Goal: Task Accomplishment & Management: Manage account settings

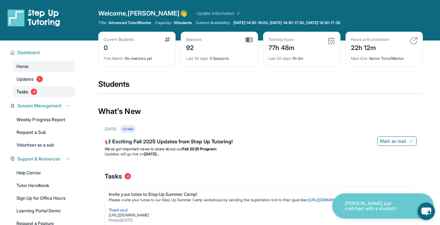
click at [20, 90] on span "Tasks" at bounding box center [22, 92] width 12 height 6
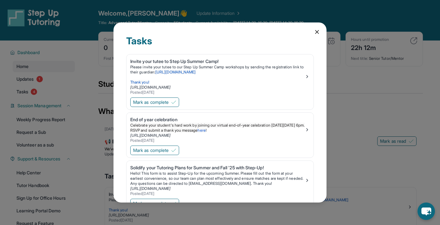
click at [317, 32] on icon at bounding box center [316, 31] width 3 height 3
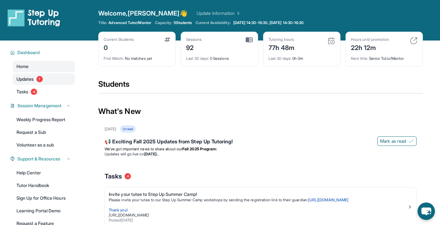
click at [38, 79] on span "1" at bounding box center [39, 79] width 6 height 6
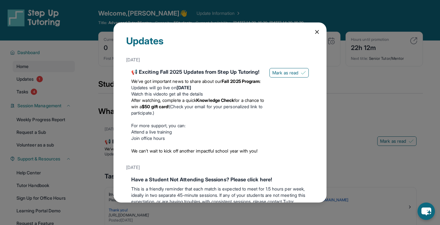
click at [317, 30] on icon at bounding box center [317, 32] width 6 height 6
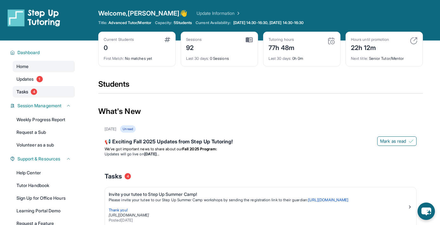
click at [32, 91] on span "4" at bounding box center [34, 92] width 6 height 6
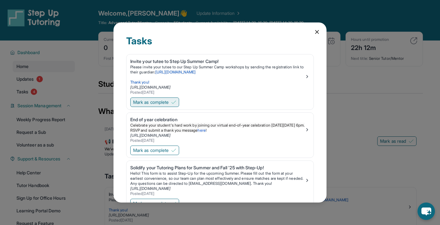
click at [164, 100] on span "Mark as complete" at bounding box center [150, 102] width 35 height 6
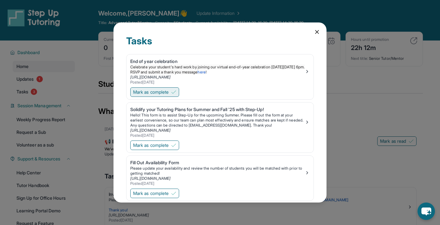
click at [166, 94] on span "Mark as complete" at bounding box center [150, 92] width 35 height 6
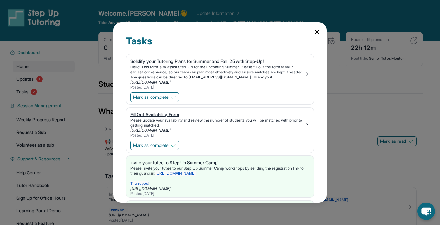
click at [164, 114] on div "Fill Out Availability Form" at bounding box center [217, 115] width 174 height 6
click at [159, 145] on span "Mark as complete" at bounding box center [150, 145] width 35 height 6
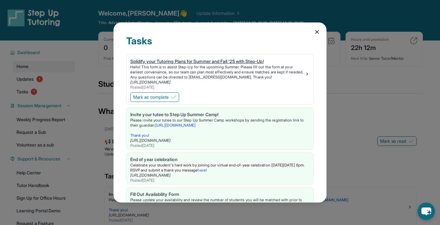
click at [175, 78] on p "Hello! This form is to assist Step-Up for the upcoming Summer. Please fill out …" at bounding box center [217, 72] width 174 height 15
click at [169, 96] on span "Mark as complete" at bounding box center [150, 97] width 35 height 6
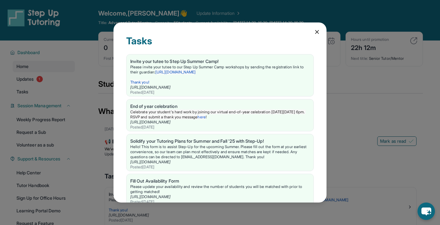
click at [316, 32] on icon at bounding box center [317, 32] width 6 height 6
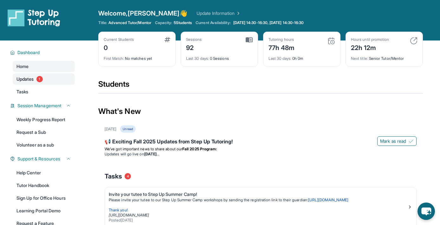
click at [46, 80] on link "Updates 1" at bounding box center [44, 79] width 62 height 11
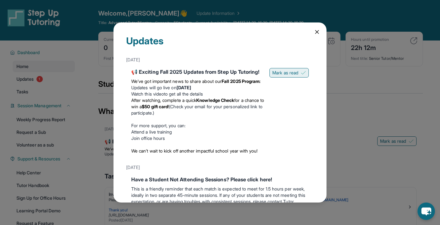
click at [294, 74] on span "Mark as read" at bounding box center [285, 73] width 26 height 6
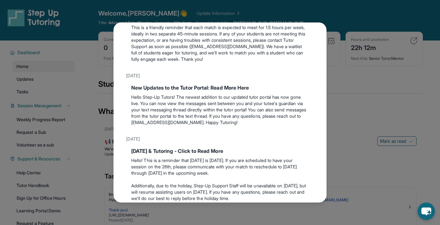
scroll to position [161, 0]
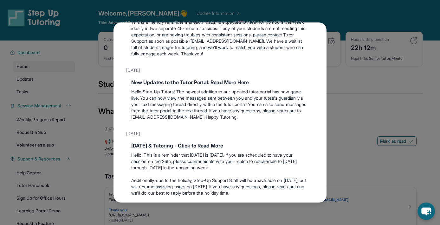
click at [356, 78] on div "Updates [DATE] 📢 Exciting Fall 2025 Updates from Step Up Tutoring! We’ve got im…" at bounding box center [220, 112] width 440 height 225
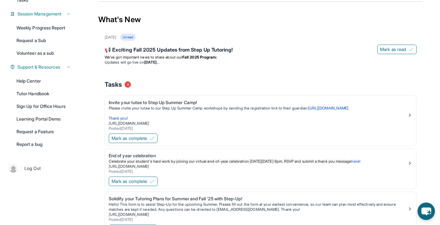
scroll to position [93, 0]
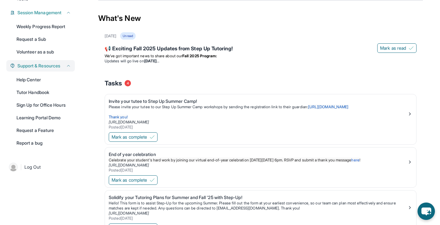
click at [48, 64] on span "Support & Resources" at bounding box center [38, 66] width 43 height 6
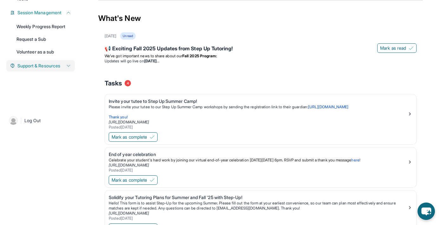
click at [48, 64] on span "Support & Resources" at bounding box center [38, 66] width 43 height 6
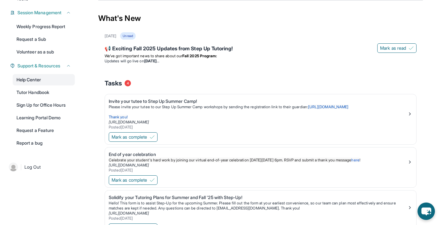
click at [40, 77] on link "Help Center" at bounding box center [44, 79] width 62 height 11
click at [40, 129] on link "Request a Feature" at bounding box center [44, 130] width 62 height 11
click at [37, 93] on link "Tutor Handbook" at bounding box center [44, 92] width 62 height 11
